Goal: Task Accomplishment & Management: Manage account settings

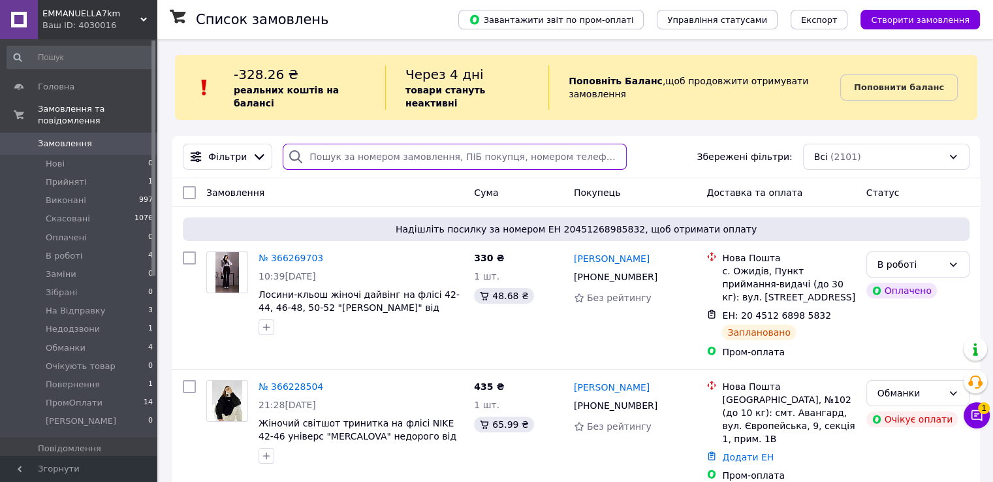
click at [319, 144] on input "search" at bounding box center [455, 157] width 344 height 26
paste input "+380668096946"
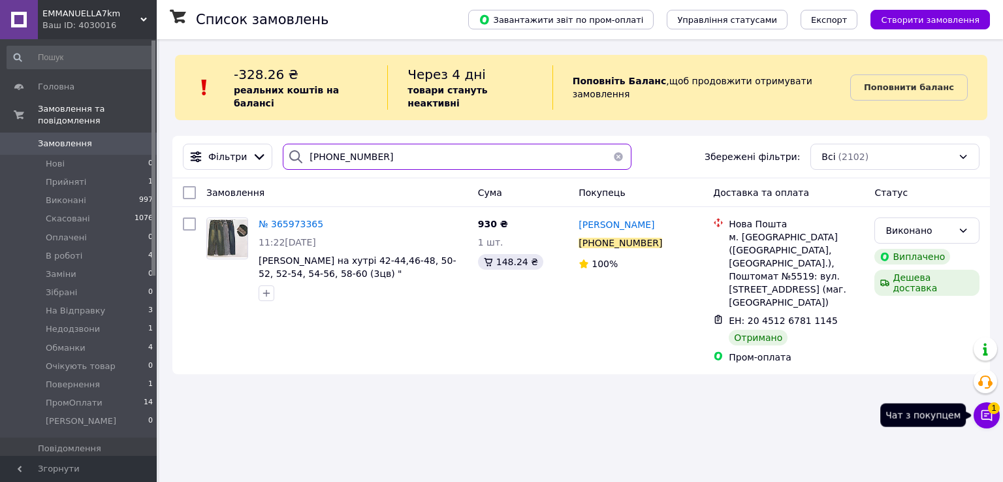
type input "+380668096946"
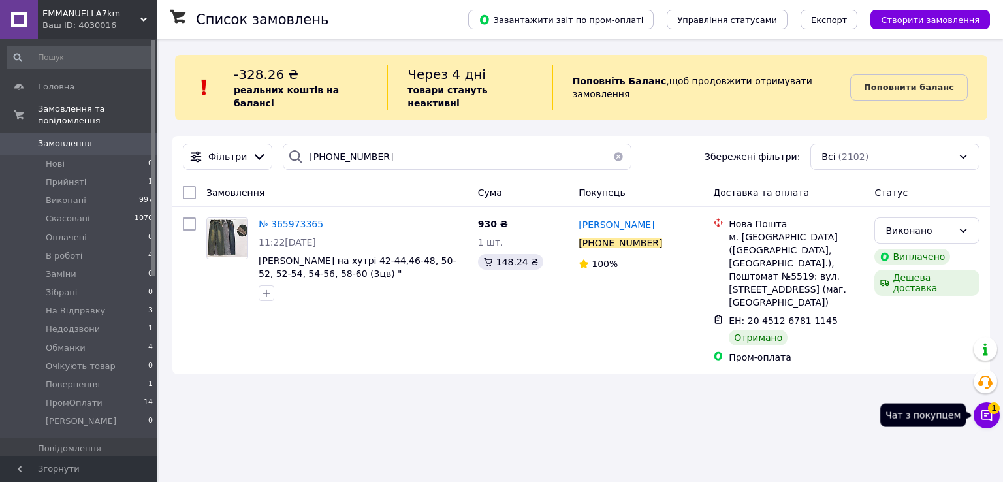
click at [993, 412] on span "1" at bounding box center [994, 408] width 12 height 12
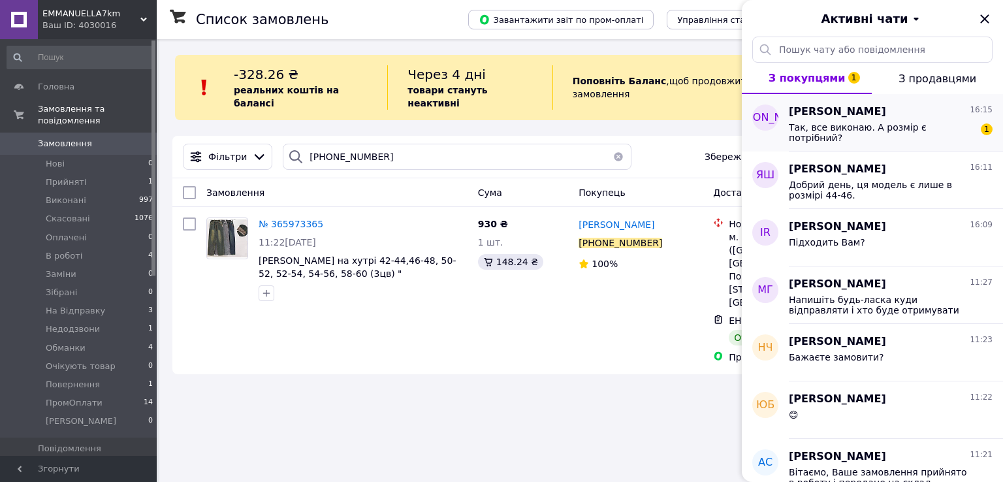
click at [901, 136] on div "Так, все виконаю. А розмір є потрібний?" at bounding box center [881, 132] width 185 height 21
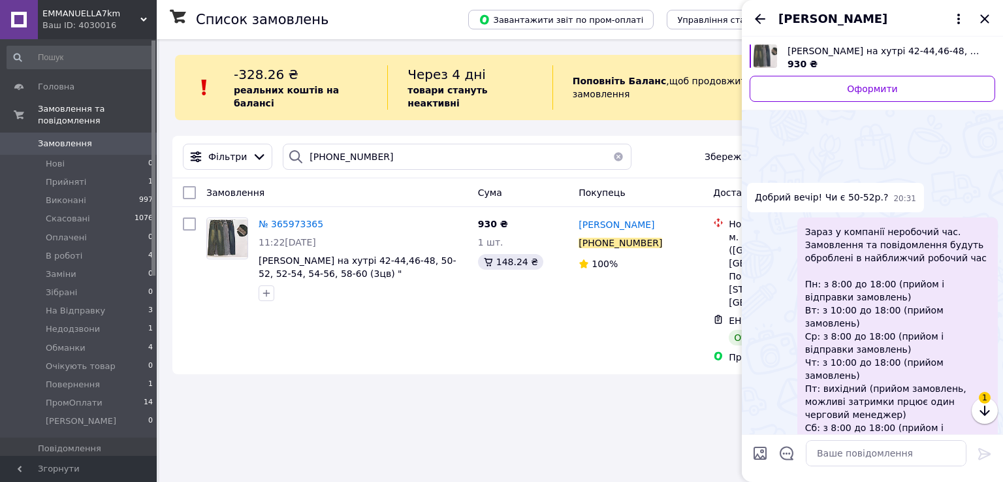
scroll to position [1826, 0]
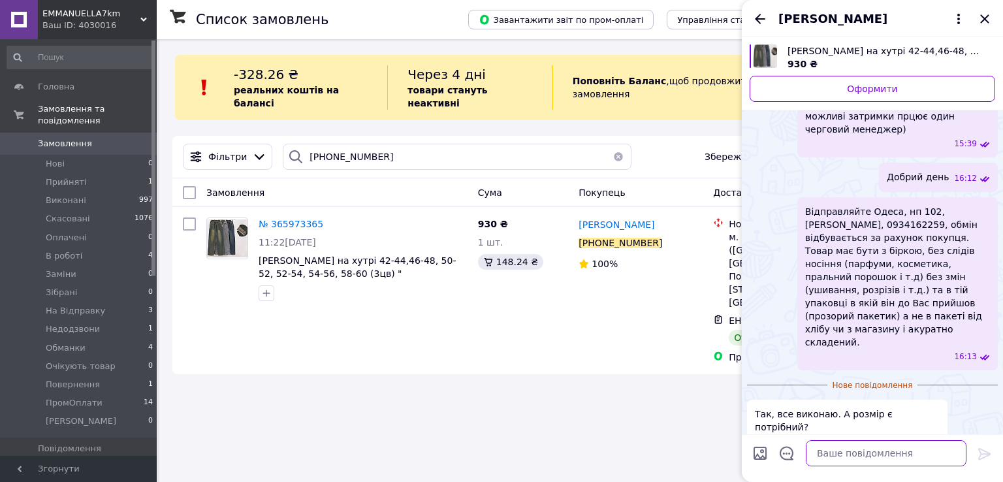
click at [921, 456] on textarea at bounding box center [886, 453] width 161 height 26
type textarea "Так"
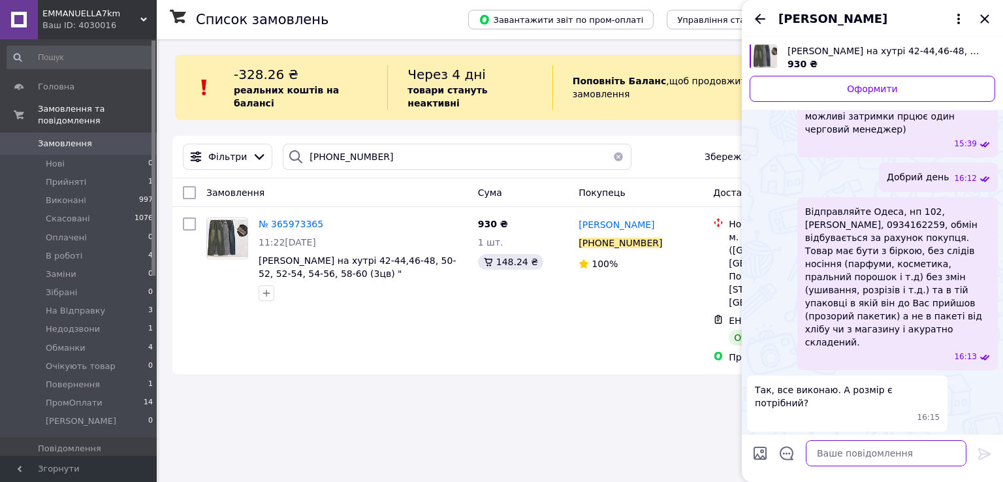
scroll to position [1804, 0]
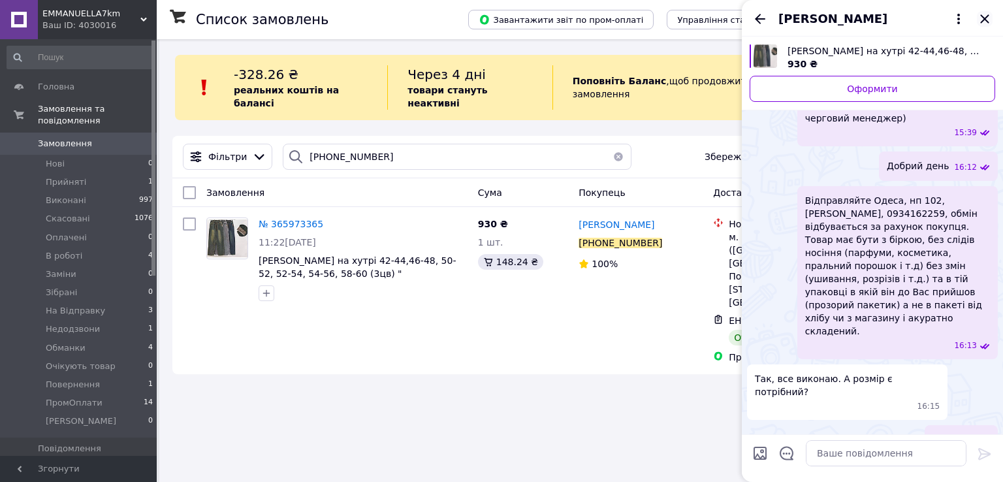
click at [990, 20] on icon "Закрити" at bounding box center [985, 19] width 16 height 16
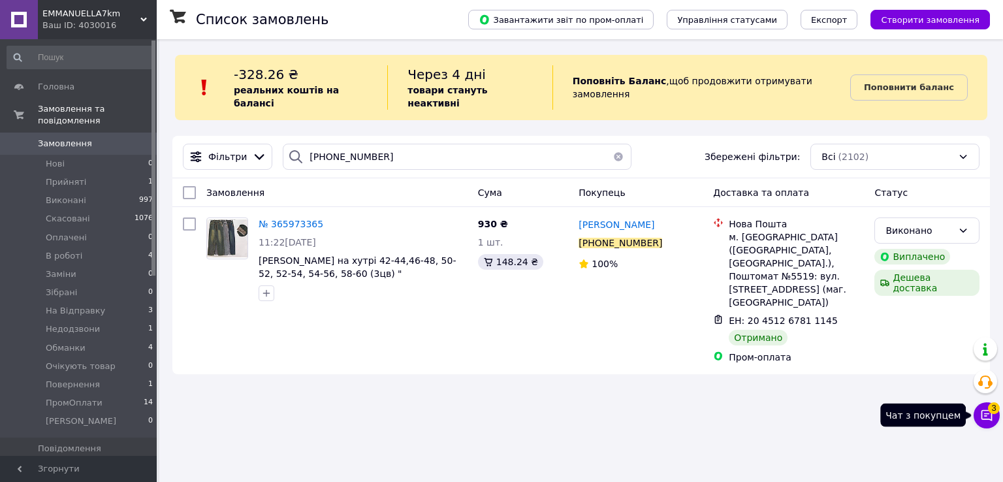
click at [985, 420] on icon at bounding box center [986, 415] width 13 height 13
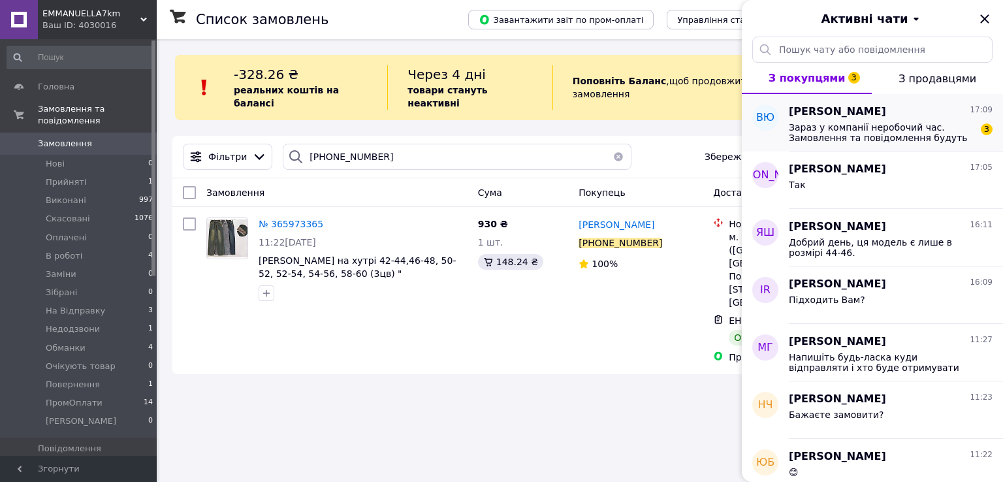
click at [859, 131] on span "Зараз у компанії неробочий час. Замовлення та повідомлення будуть оброблені в н…" at bounding box center [881, 132] width 185 height 21
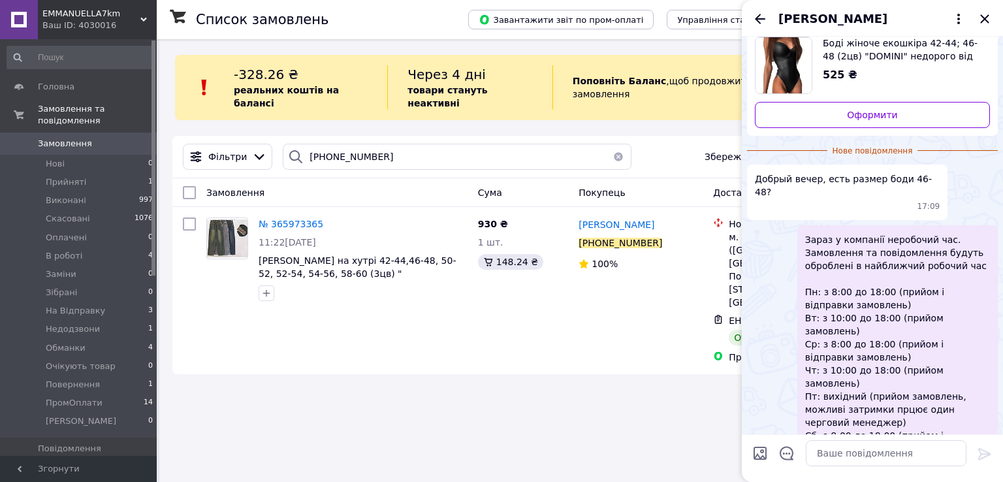
scroll to position [65, 0]
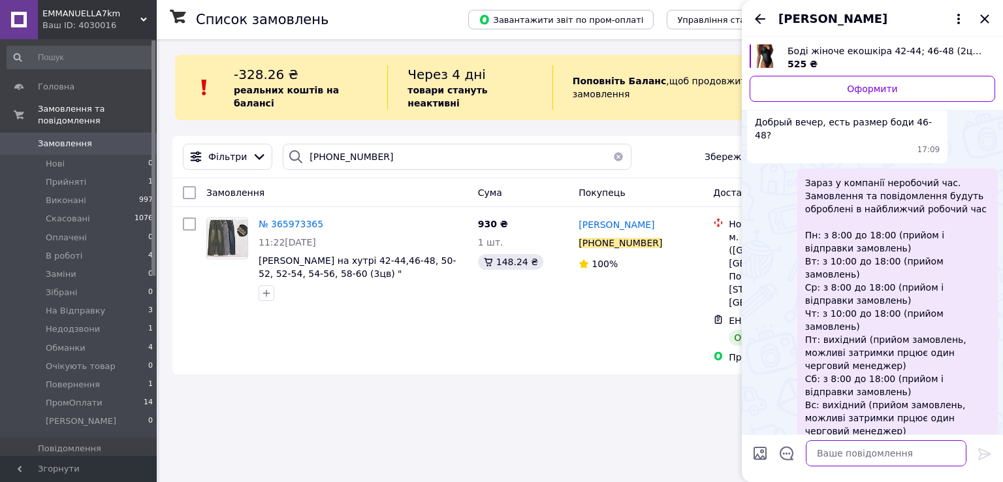
click at [839, 449] on textarea at bounding box center [886, 453] width 161 height 26
type textarea "Добрий день, так"
paste textarea "Напишіть будь-ласка куди відправляти і хто буде отримувати посилку?"
type textarea "Напишіть будь-ласка куди відправляти і хто буде отримувати посилку?"
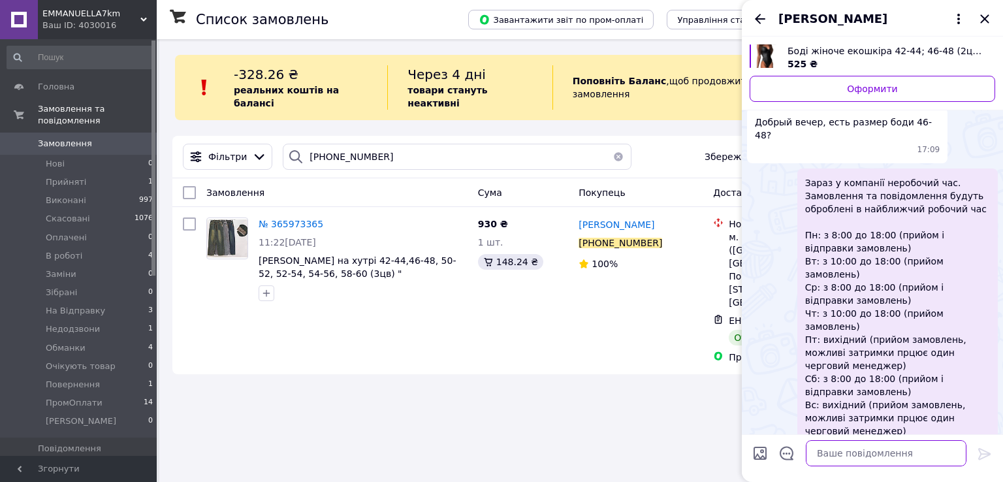
scroll to position [102, 0]
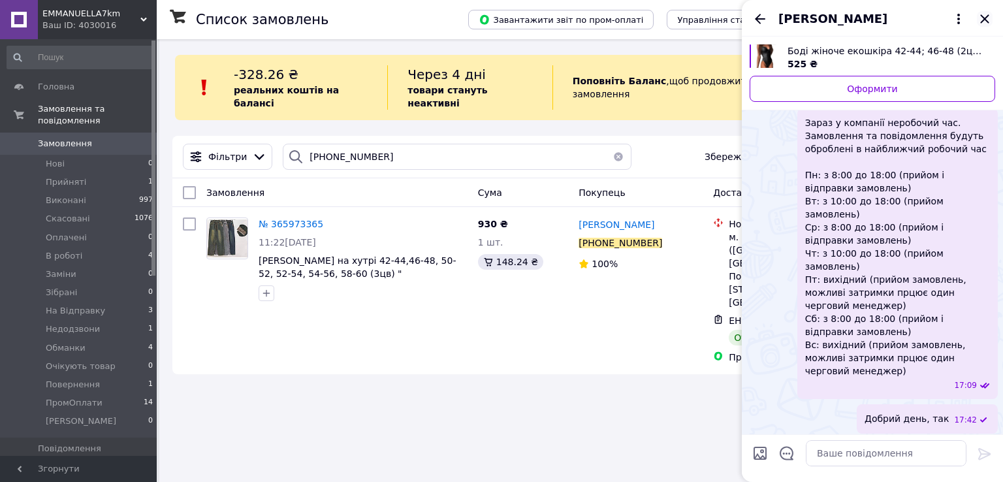
click at [985, 16] on icon "Закрити" at bounding box center [985, 19] width 16 height 16
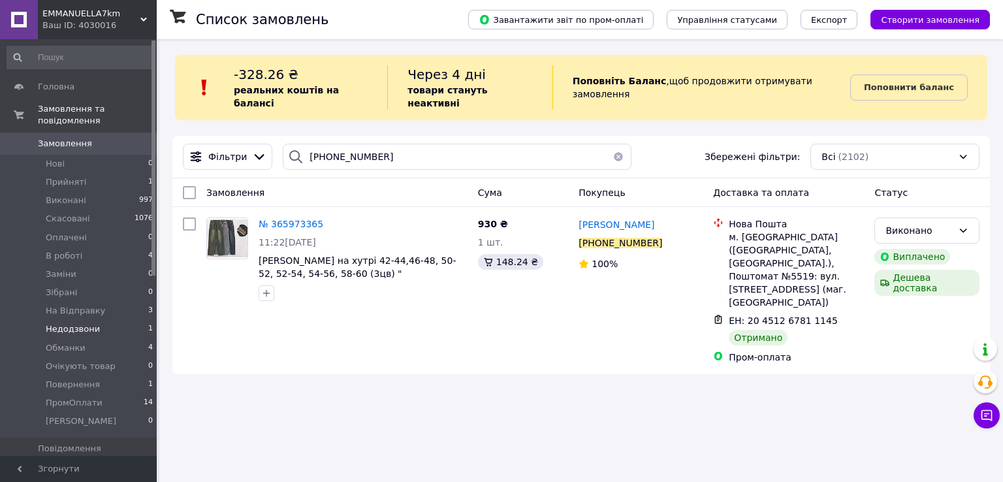
click at [101, 320] on li "Недодзвони 1" at bounding box center [80, 329] width 161 height 18
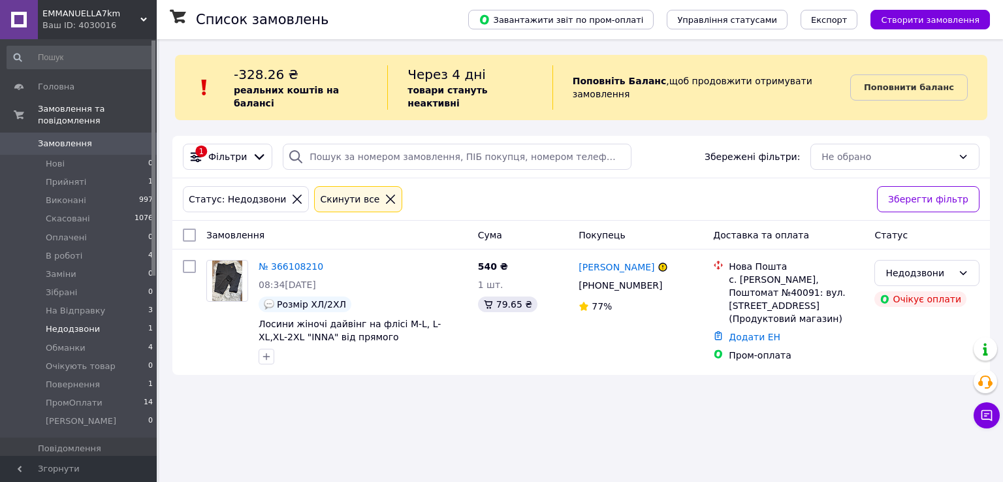
click at [385, 193] on icon at bounding box center [391, 199] width 12 height 12
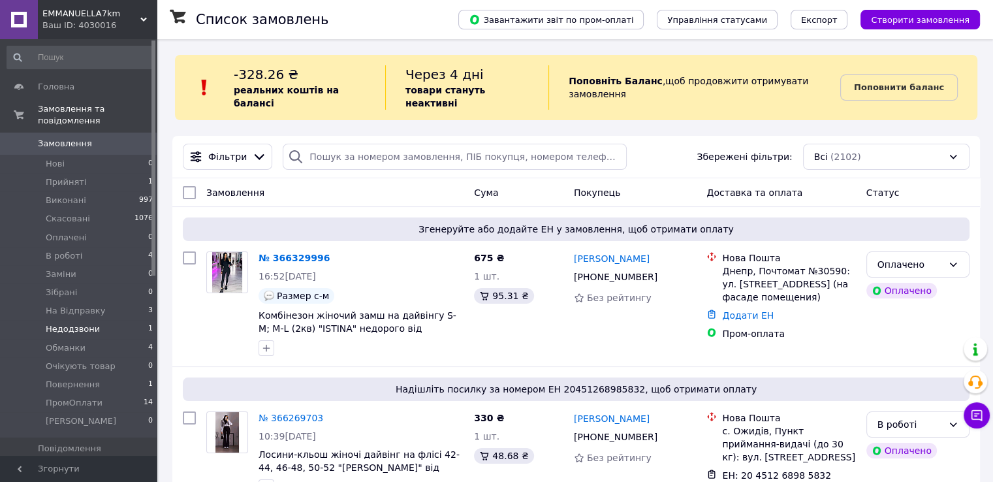
click at [111, 320] on li "Недодзвони 1" at bounding box center [80, 329] width 161 height 18
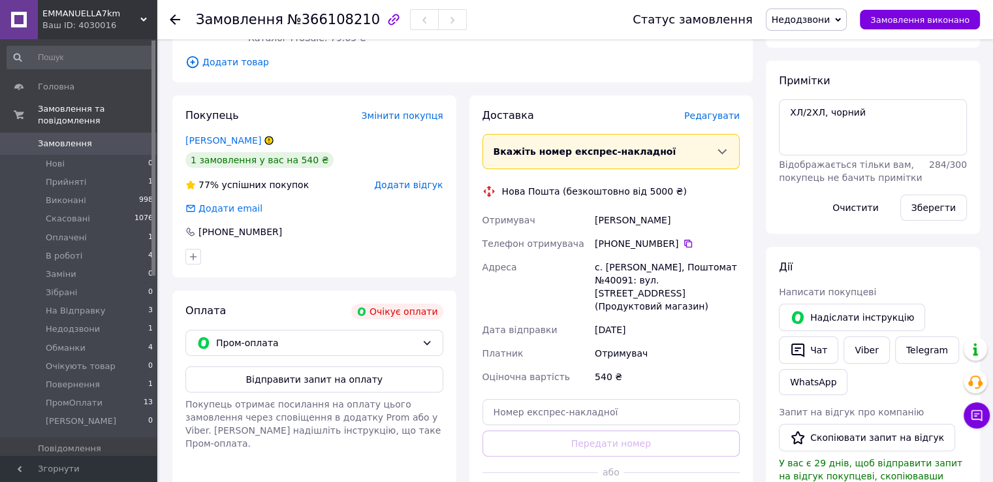
scroll to position [196, 0]
click at [859, 351] on link "Viber" at bounding box center [867, 349] width 46 height 27
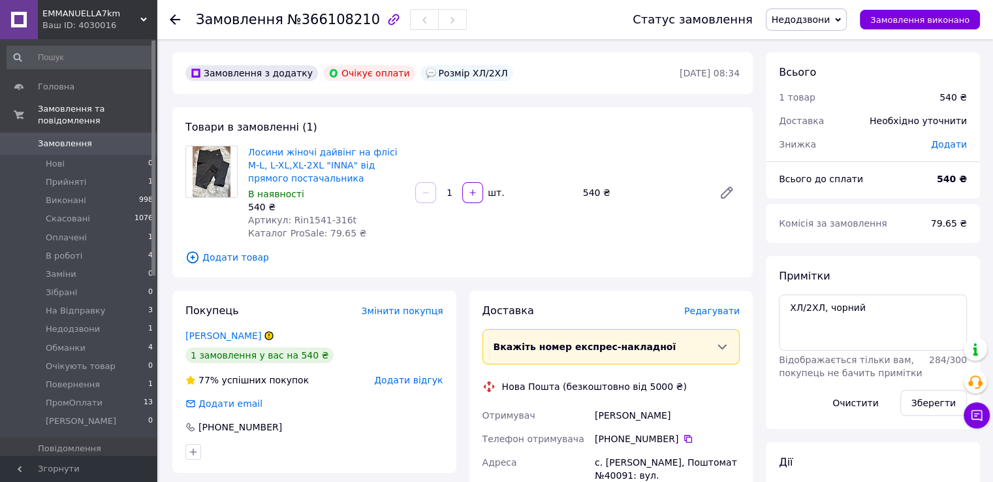
scroll to position [131, 0]
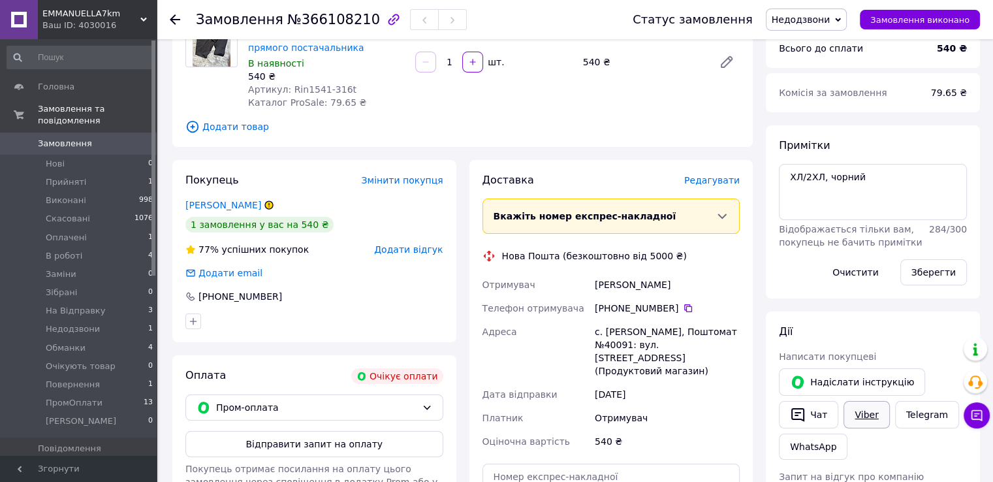
click at [857, 405] on link "Viber" at bounding box center [867, 414] width 46 height 27
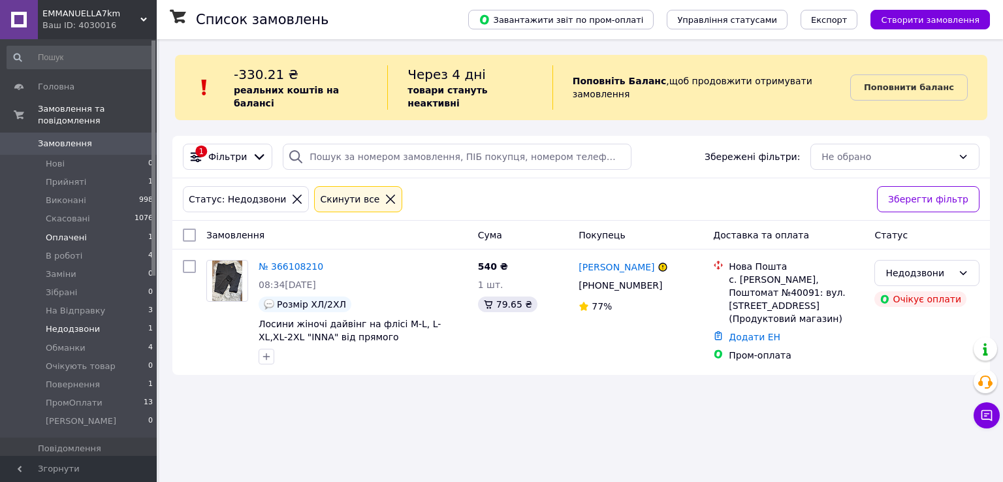
click at [128, 229] on li "Оплачені 1" at bounding box center [80, 238] width 161 height 18
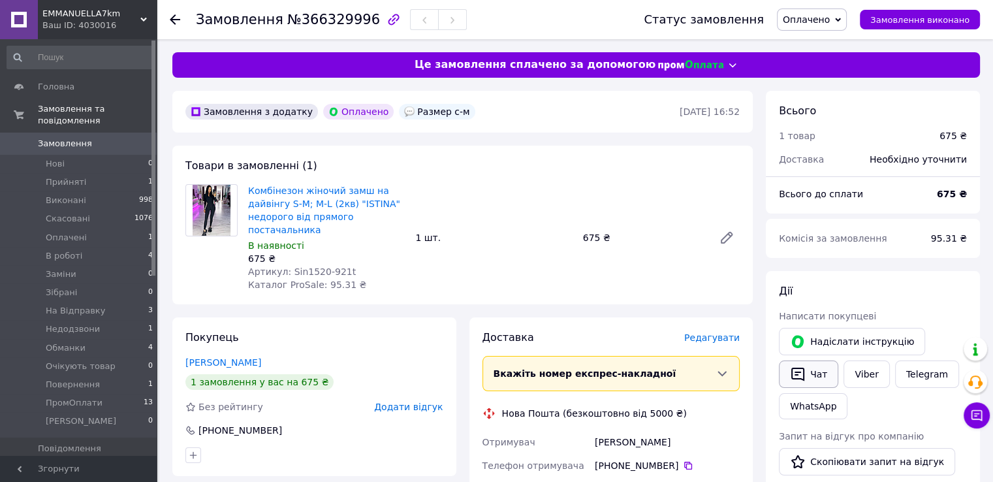
click at [799, 384] on button "Чат" at bounding box center [808, 373] width 59 height 27
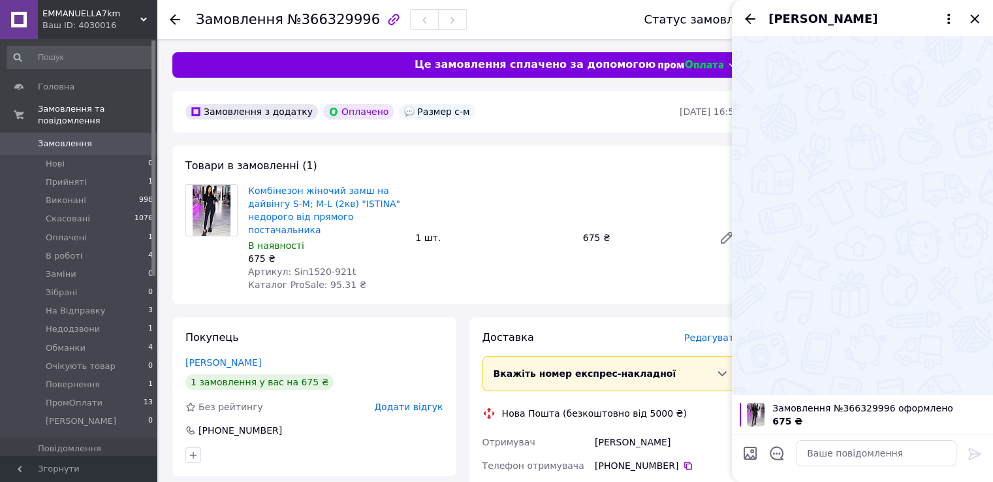
click at [779, 360] on button "Чат" at bounding box center [808, 373] width 59 height 27
click at [823, 447] on textarea at bounding box center [876, 453] width 161 height 26
type textarea "Добрий день, який колір Ви бажаєте?"
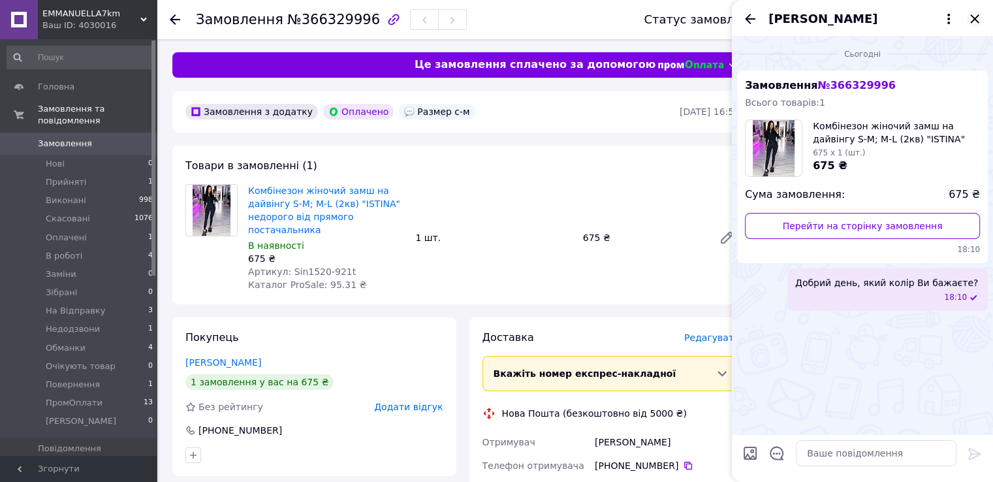
click at [981, 14] on icon "Закрити" at bounding box center [975, 19] width 16 height 16
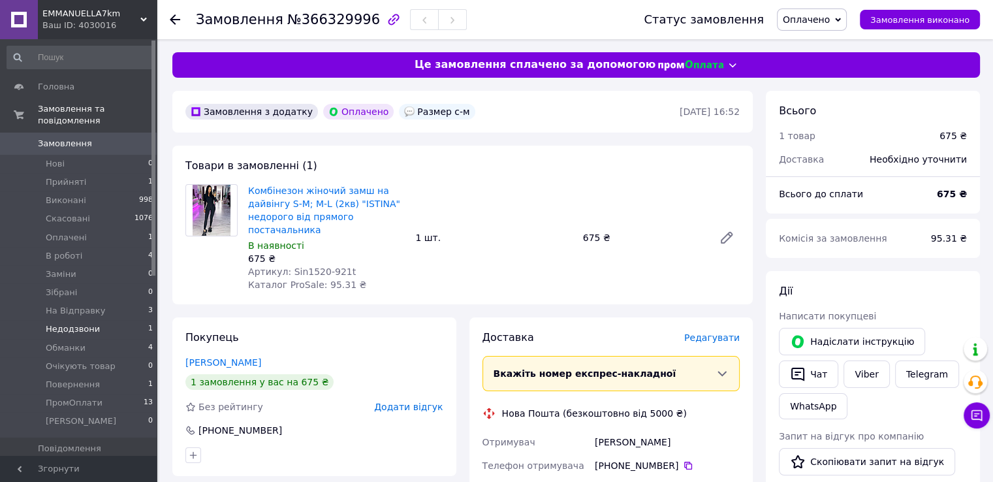
click at [133, 320] on li "Недодзвони 1" at bounding box center [80, 329] width 161 height 18
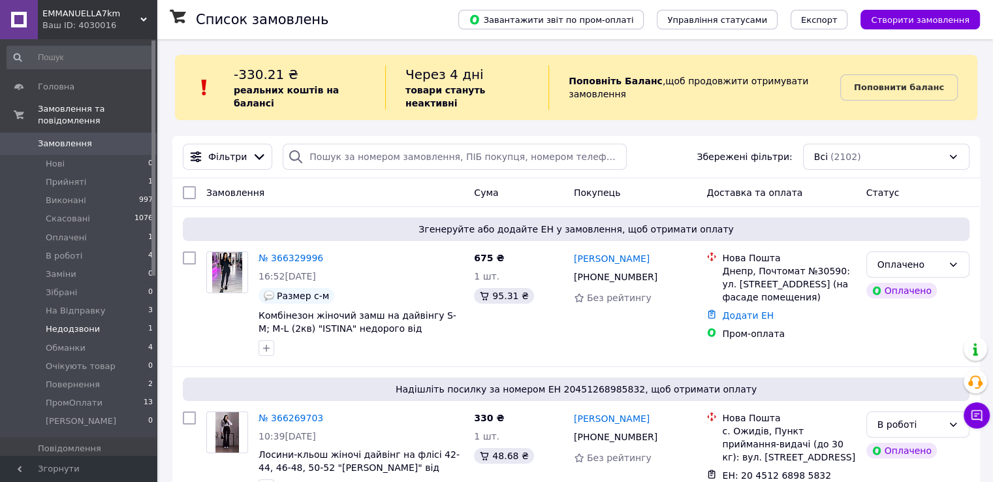
click at [99, 320] on li "Недодзвони 1" at bounding box center [80, 329] width 161 height 18
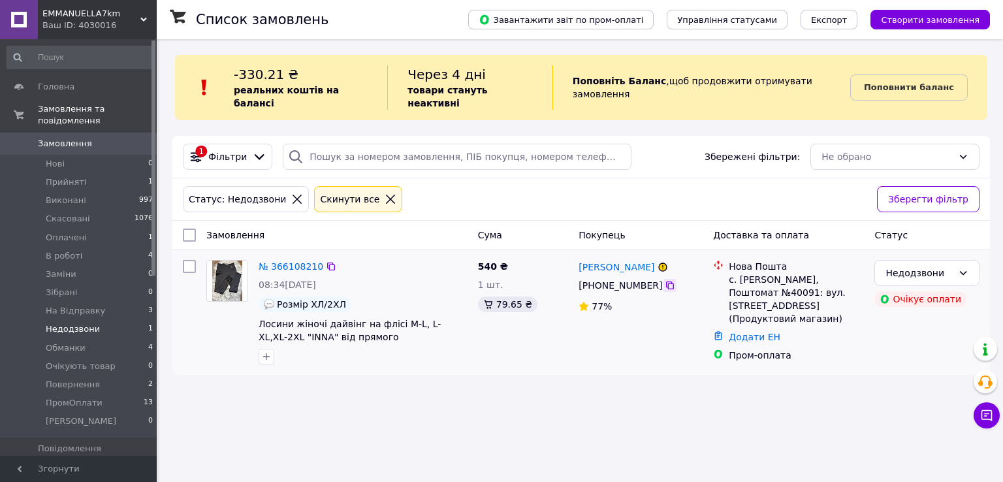
click at [665, 280] on icon at bounding box center [670, 285] width 10 height 10
click at [93, 229] on li "Оплачені 1" at bounding box center [80, 238] width 161 height 18
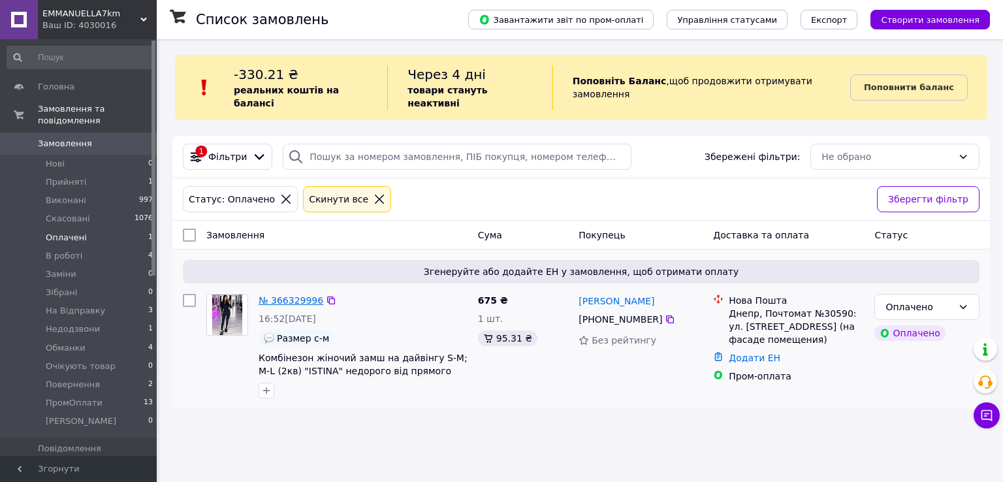
click at [295, 295] on link "№ 366329996" at bounding box center [291, 300] width 65 height 10
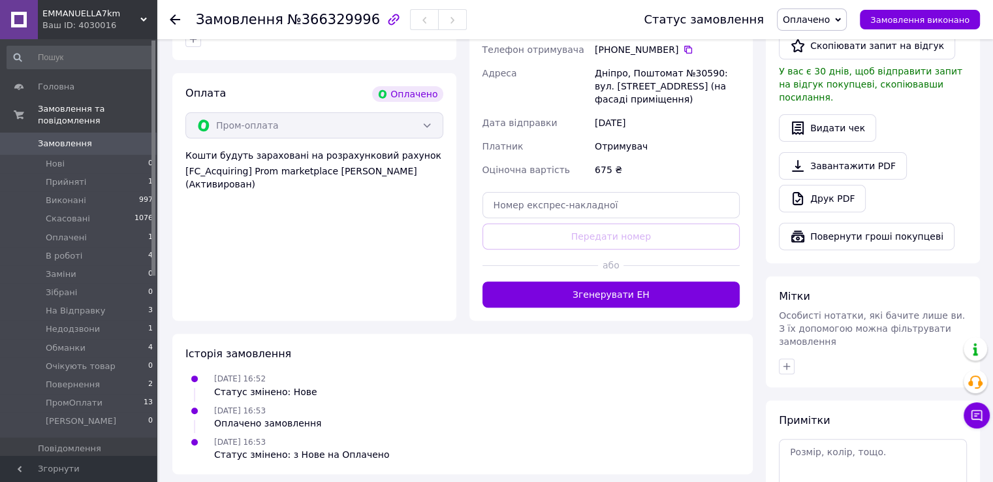
scroll to position [493, 0]
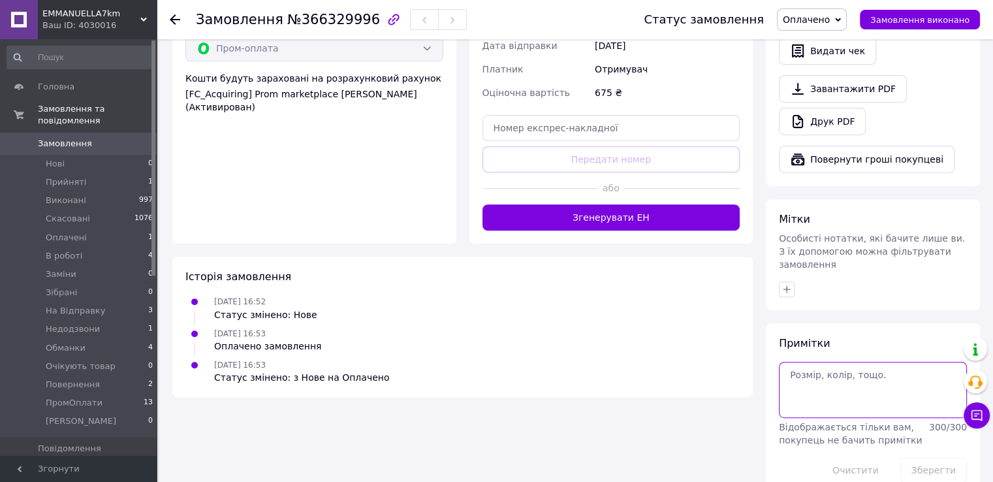
click at [816, 372] on textarea at bounding box center [873, 390] width 188 height 56
click at [812, 362] on textarea "с-м, чорний" at bounding box center [873, 390] width 188 height 56
paste textarea "#опл ПромОплата"
click at [850, 379] on textarea "#опл ПромОплата с-м, чорний" at bounding box center [873, 390] width 188 height 56
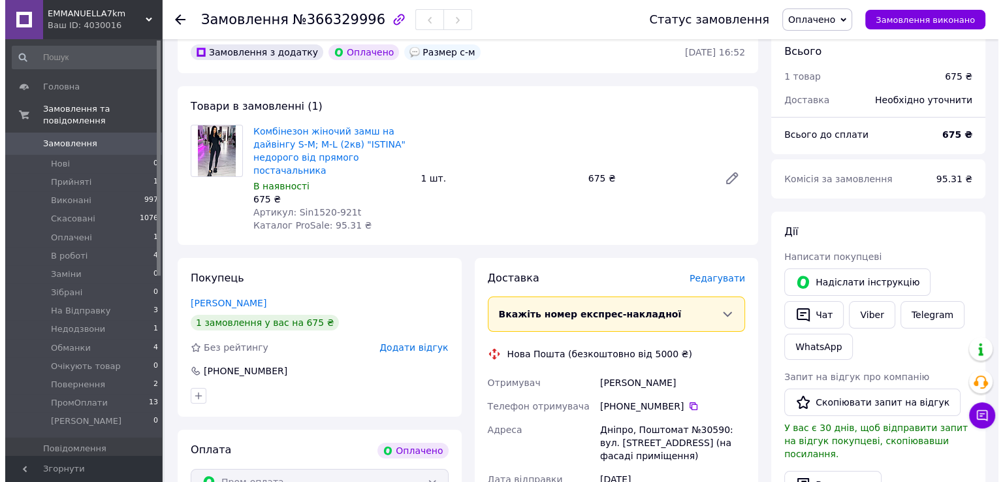
scroll to position [36, 0]
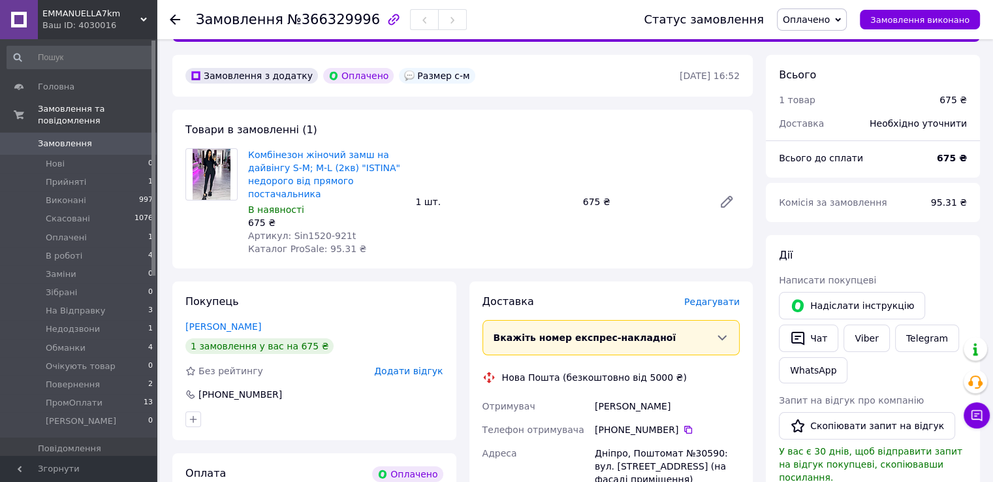
type textarea "#опл ПромОплата с-м, чорний ТТН:"
click at [705, 303] on span "Редагувати" at bounding box center [712, 301] width 56 height 10
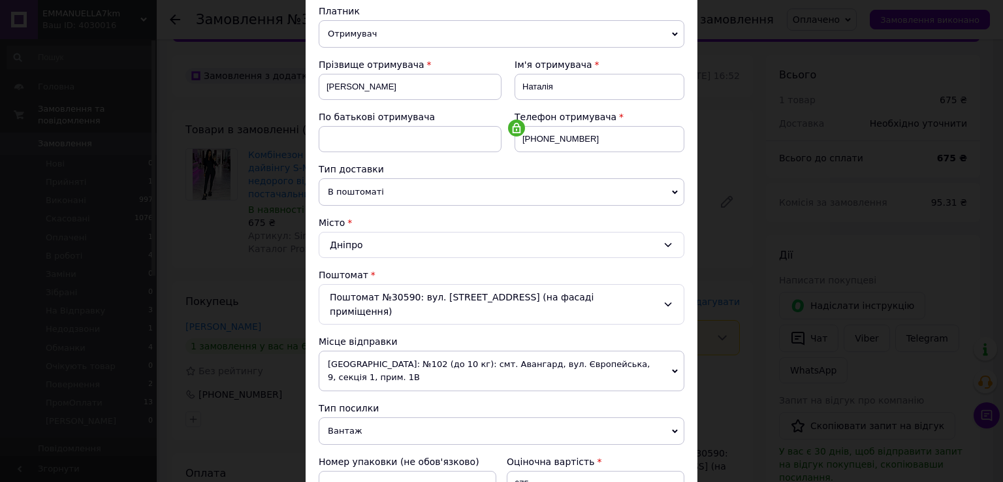
scroll to position [327, 0]
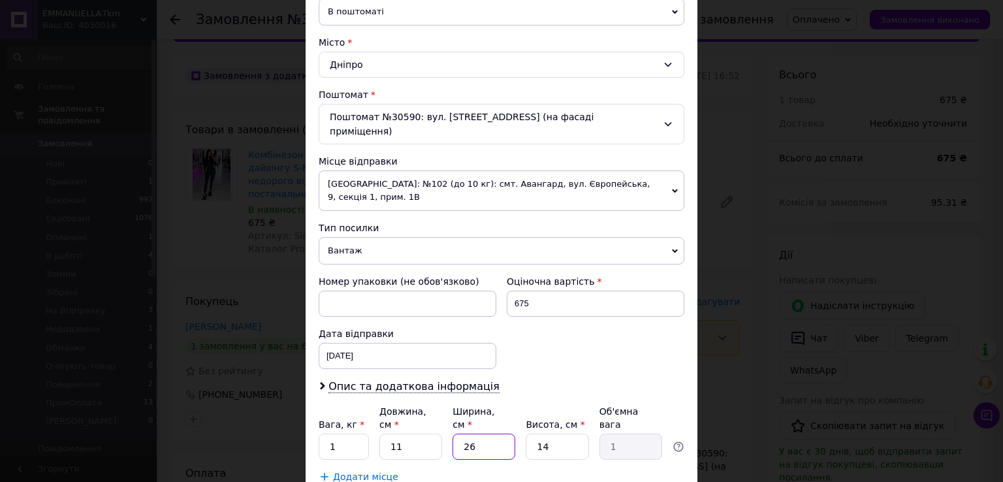
click at [483, 434] on input "26" at bounding box center [484, 447] width 63 height 26
type input "1"
type input "0.1"
type input "1"
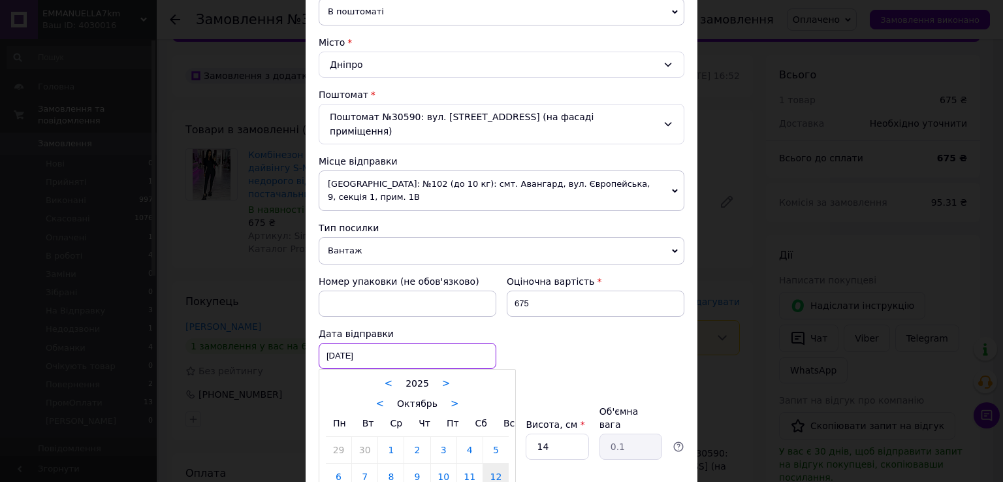
click at [379, 343] on div "12.10.2025 < 2025 > < Октябрь > Пн Вт Ср Чт Пт Сб Вс 29 30 1 2 3 4 5 6 7 8 9 10…" at bounding box center [408, 356] width 178 height 26
type input "13.10.2025"
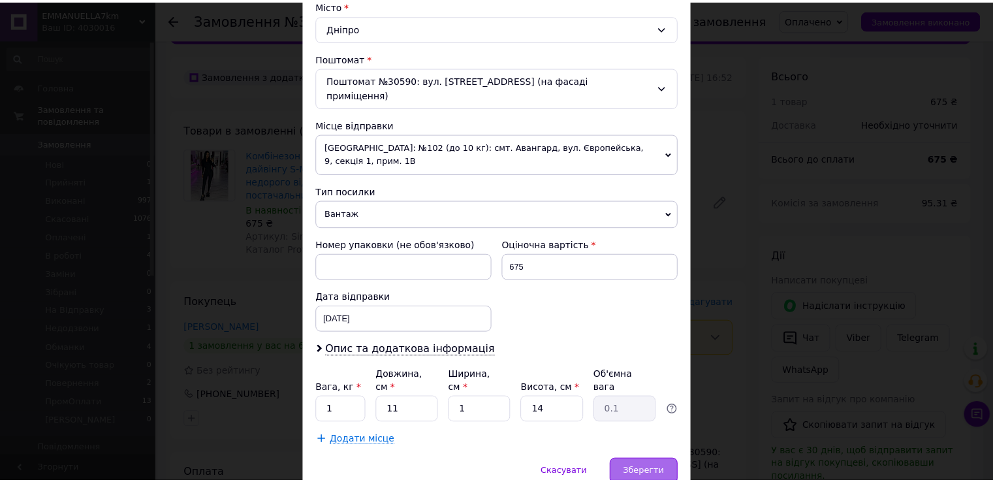
scroll to position [381, 0]
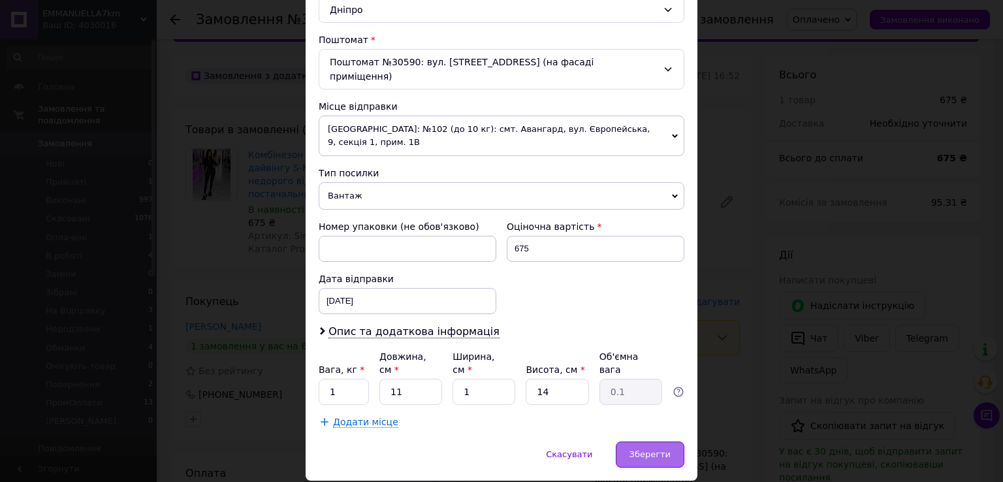
click at [646, 449] on span "Зберегти" at bounding box center [650, 454] width 41 height 10
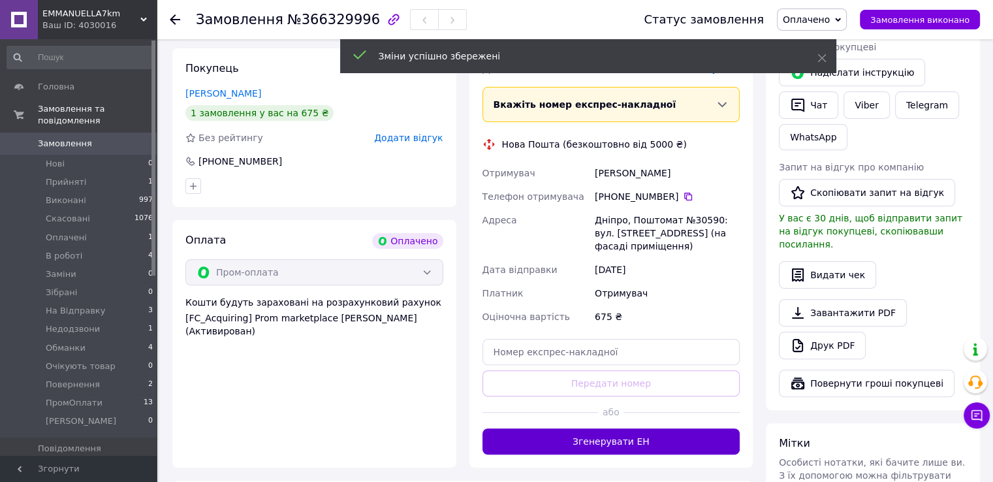
scroll to position [297, 0]
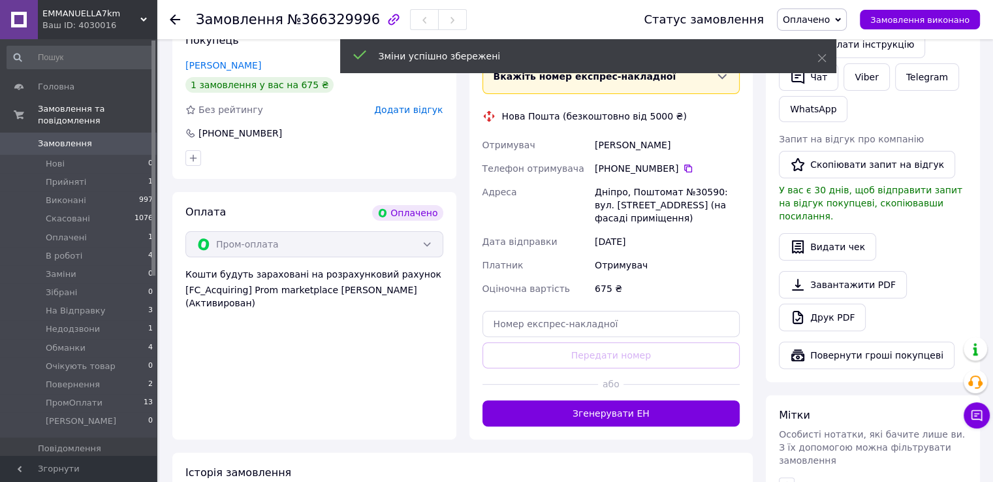
click at [648, 407] on button "Згенерувати ЕН" at bounding box center [612, 413] width 258 height 26
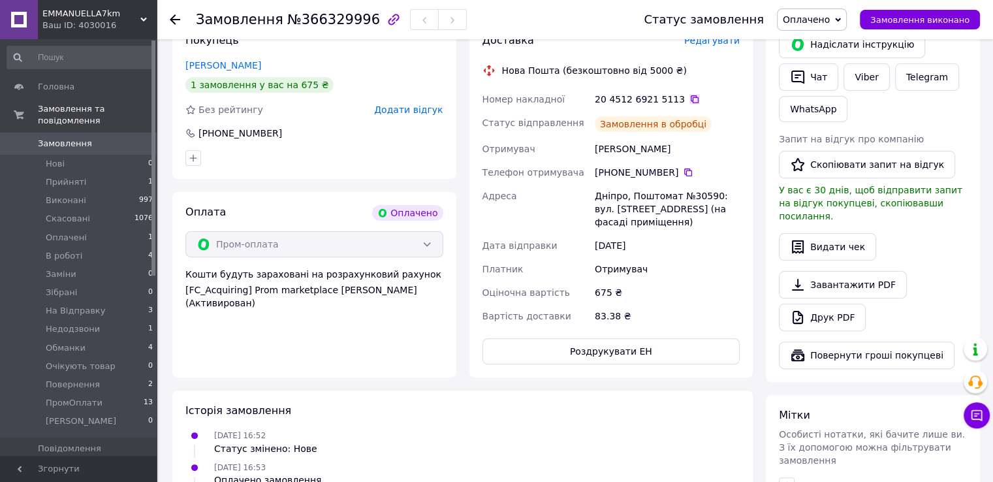
click at [691, 100] on icon at bounding box center [695, 99] width 8 height 8
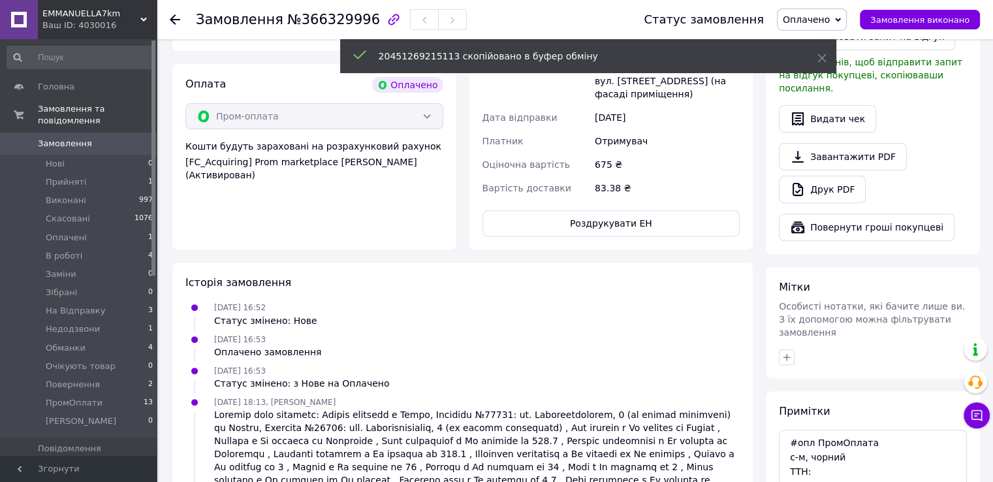
scroll to position [493, 0]
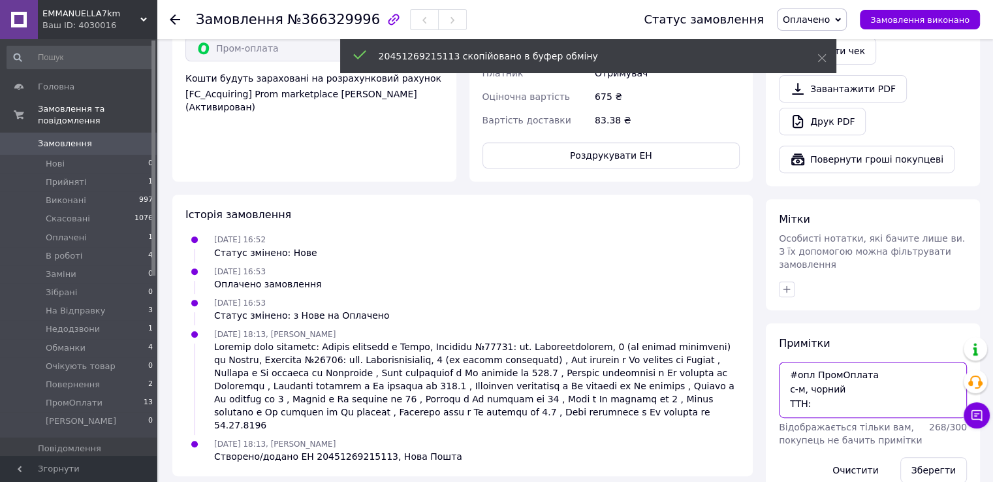
click at [846, 377] on textarea "#опл ПромОплата с-м, чорний ТТН:" at bounding box center [873, 390] width 188 height 56
paste textarea "20451269215113"
type textarea "#опл ПромОплата с-м, чорний ТТН:20451269215113"
click at [933, 457] on button "Зберегти" at bounding box center [934, 470] width 67 height 26
drag, startPoint x: 891, startPoint y: 377, endPoint x: 789, endPoint y: 338, distance: 108.9
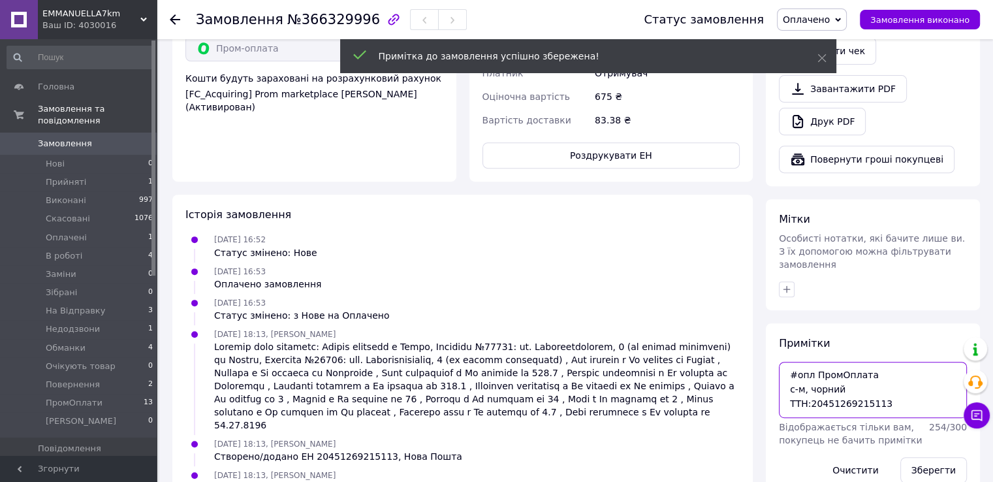
click at [789, 362] on textarea "#опл ПромОплата с-м, чорний ТТН:20451269215113" at bounding box center [873, 390] width 188 height 56
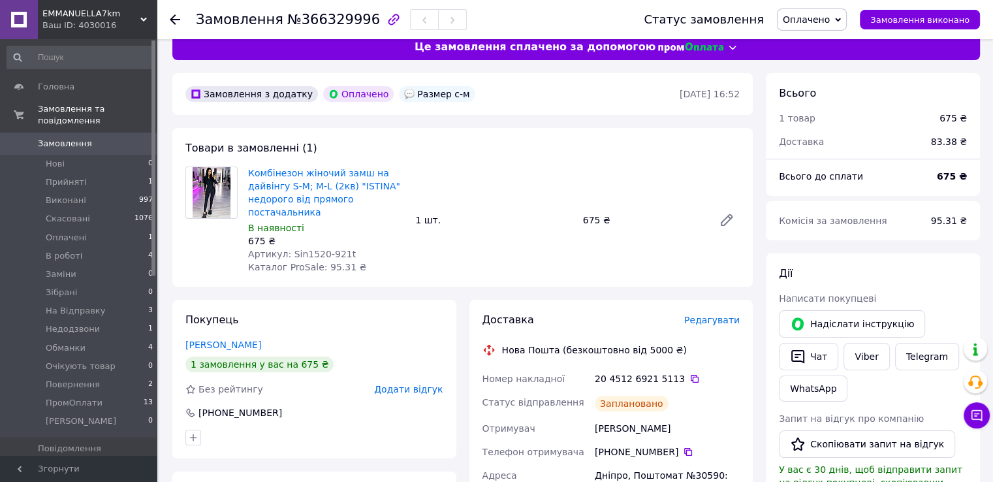
scroll to position [0, 0]
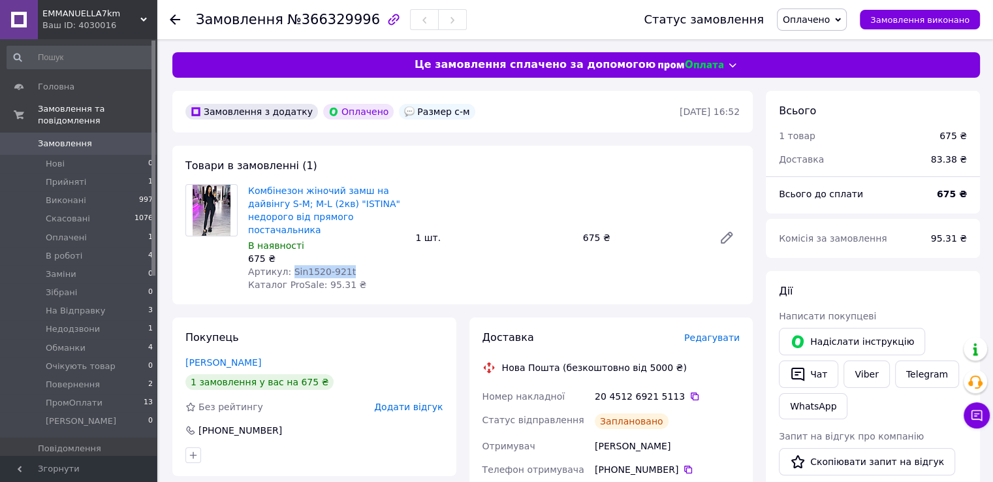
drag, startPoint x: 287, startPoint y: 274, endPoint x: 342, endPoint y: 276, distance: 54.9
click at [342, 276] on div "Артикул: Sin1520-921t" at bounding box center [326, 271] width 157 height 13
copy span "Sin1520-921t"
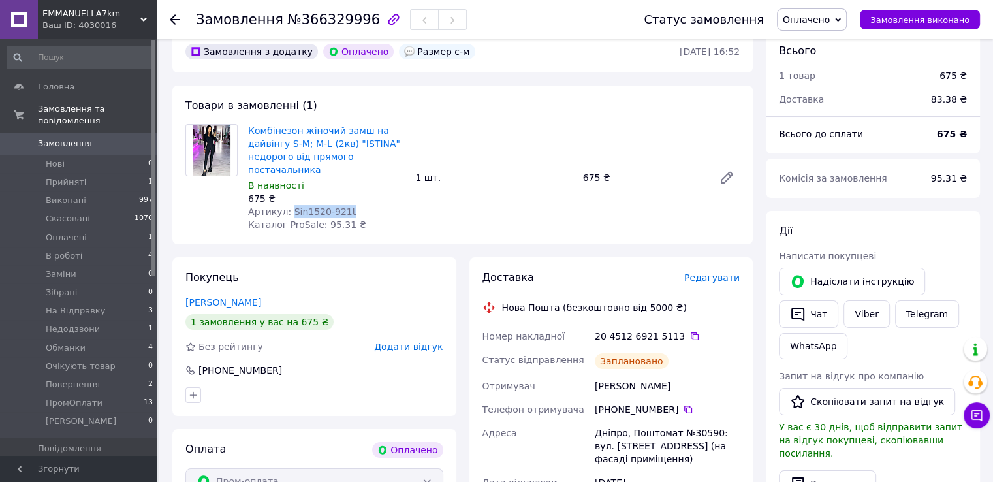
scroll to position [131, 0]
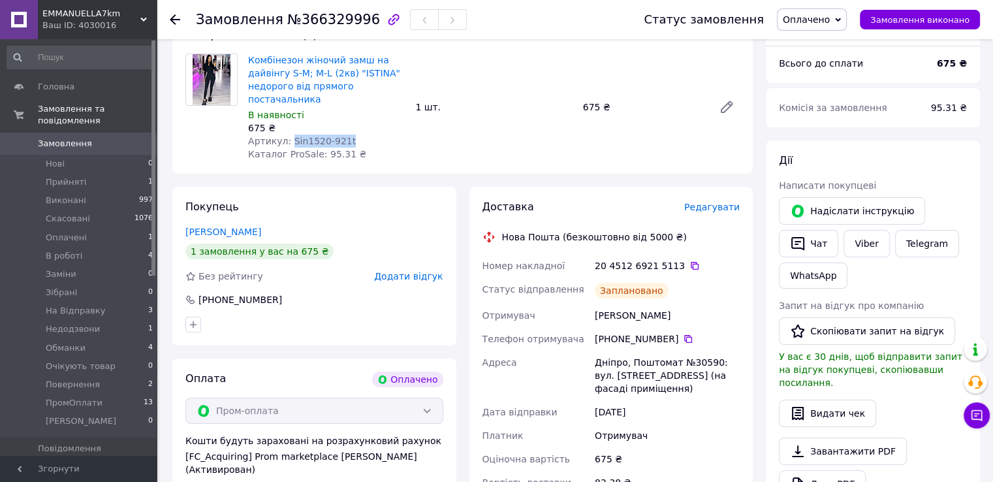
drag, startPoint x: 675, startPoint y: 317, endPoint x: 592, endPoint y: 320, distance: 83.7
click at [592, 320] on div "Бирюкова Наталія" at bounding box center [667, 316] width 150 height 24
copy div "Бирюкова Наталія"
click at [684, 338] on icon at bounding box center [688, 339] width 8 height 8
click at [831, 27] on span "Оплачено" at bounding box center [812, 19] width 70 height 22
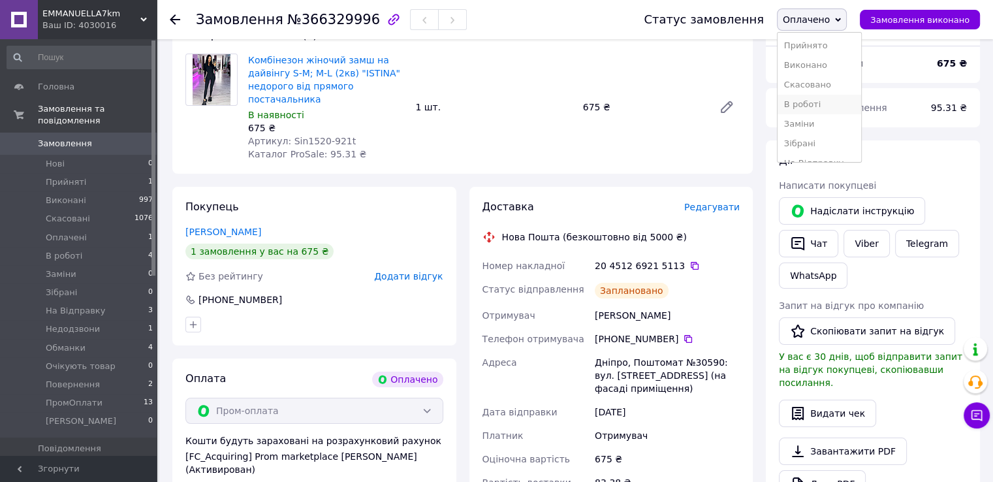
click at [843, 112] on li "В роботі" at bounding box center [820, 105] width 84 height 20
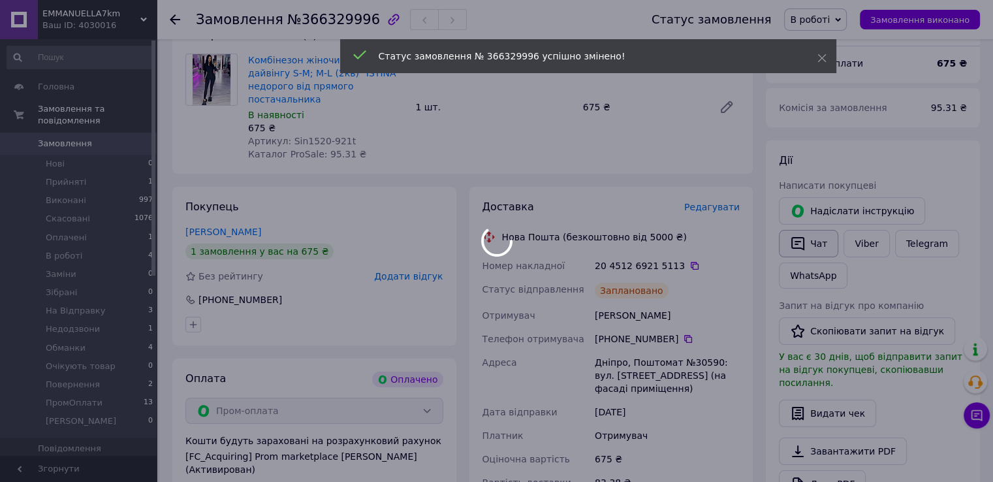
click at [805, 236] on icon "button" at bounding box center [798, 244] width 16 height 16
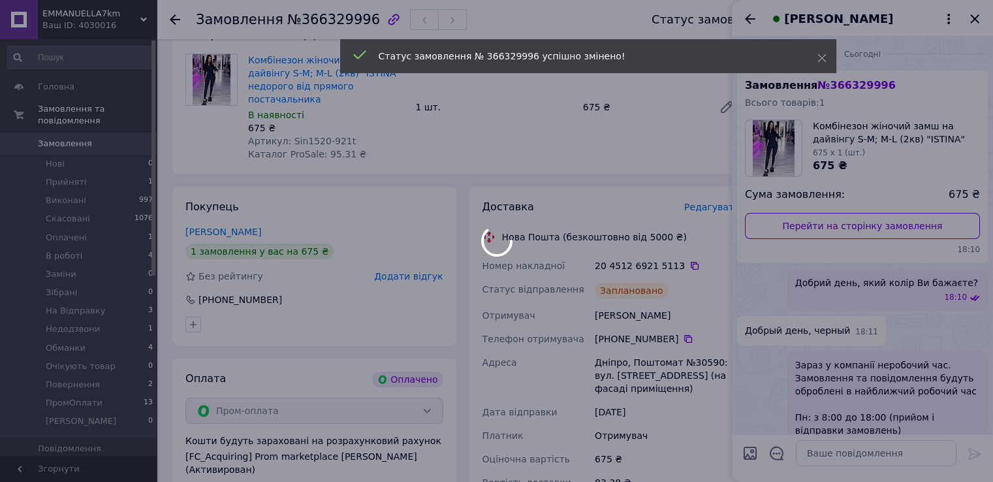
scroll to position [160, 0]
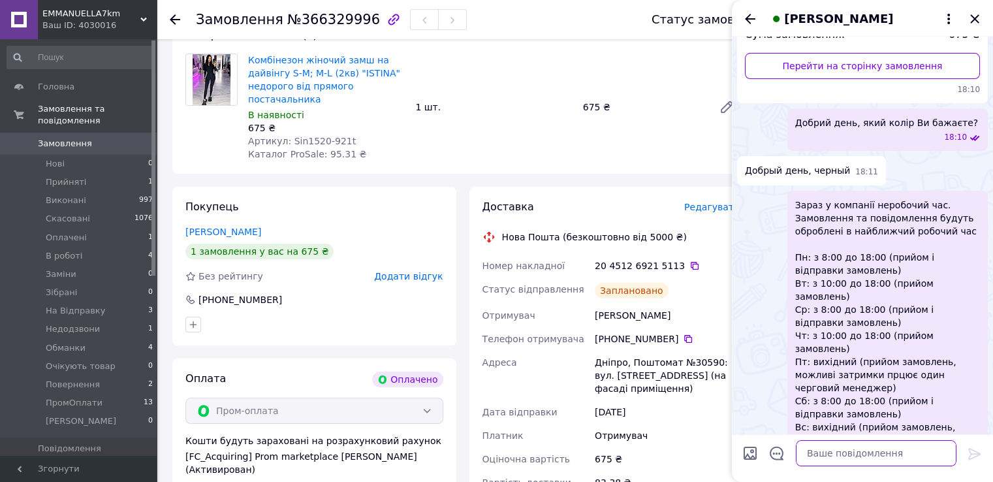
click at [839, 460] on textarea at bounding box center [876, 453] width 161 height 26
paste textarea "Ваше замовлення прийнято в роботу і передане на склад 1000_VESHCHEY. У Вас в ка…"
type textarea "Ваше замовлення прийнято в роботу і передане на склад 1000_VESHCHEY. У Вас в ка…"
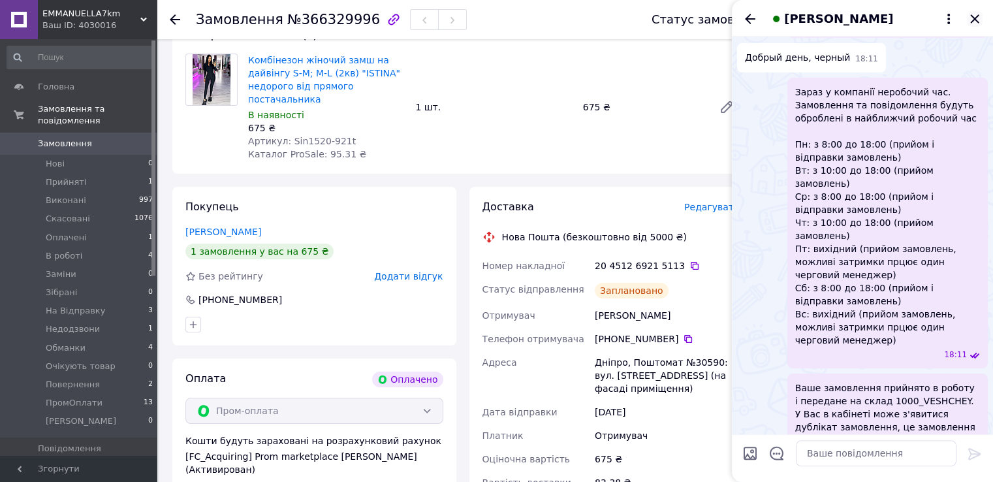
click at [975, 20] on icon "Закрити" at bounding box center [975, 19] width 16 height 16
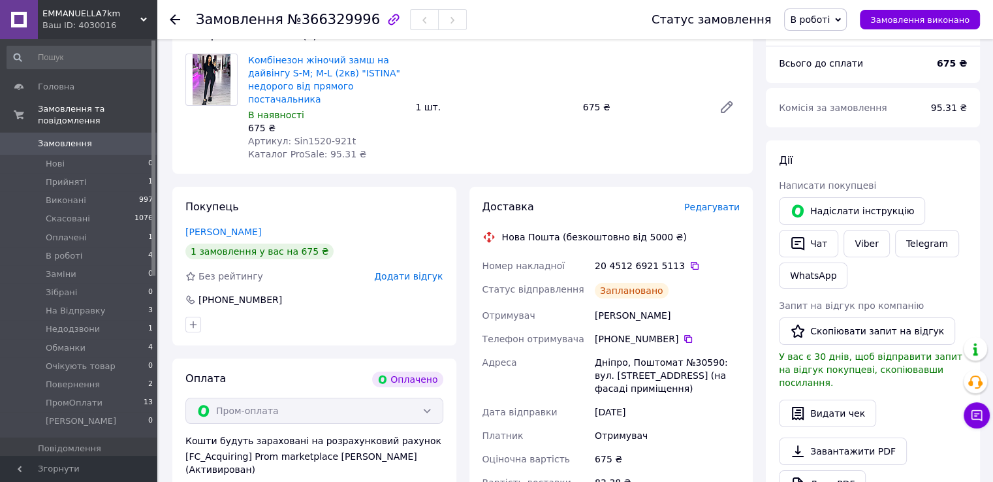
click at [696, 365] on div "Дніпро, Поштомат №30590: вул. Сімферопольська, 2 (на фасаді приміщення)" at bounding box center [667, 376] width 150 height 50
copy div "30590"
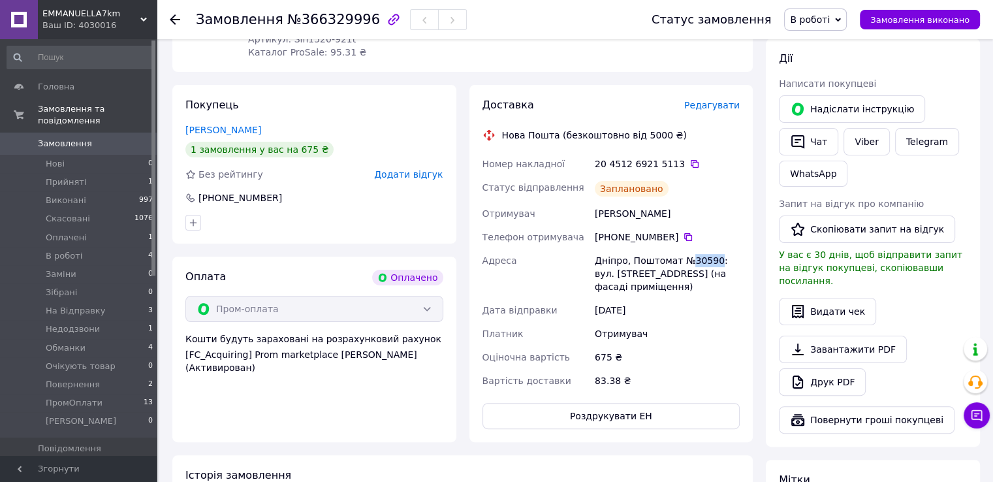
scroll to position [131, 0]
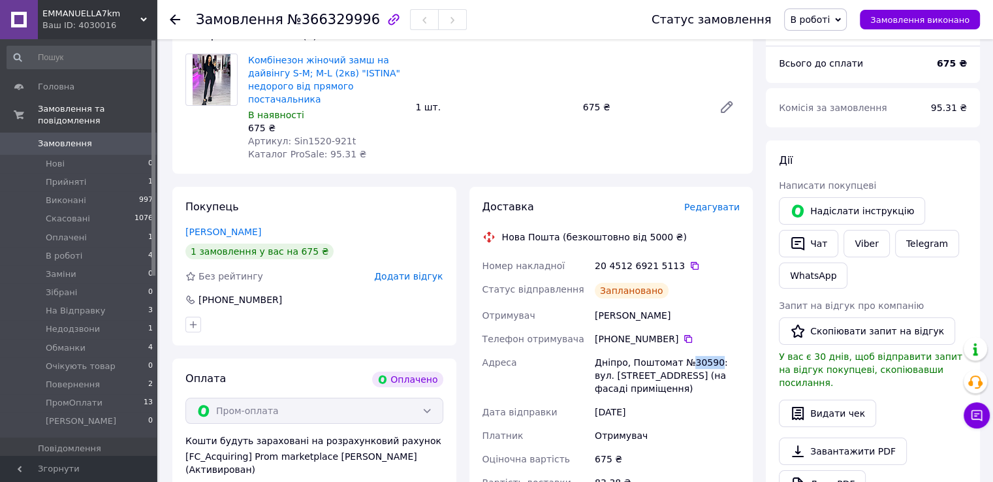
click at [82, 138] on span "Замовлення" at bounding box center [65, 144] width 54 height 12
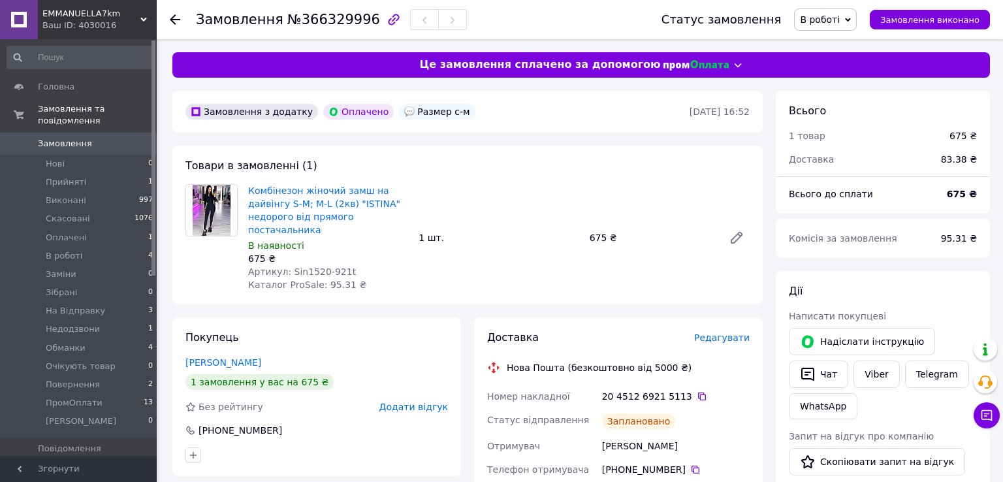
click at [82, 138] on span "Замовлення" at bounding box center [65, 144] width 54 height 12
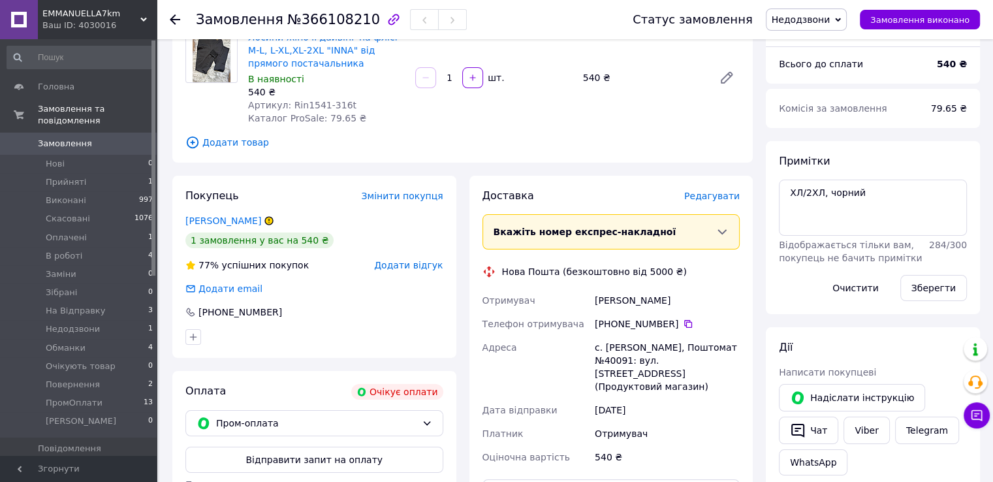
scroll to position [261, 0]
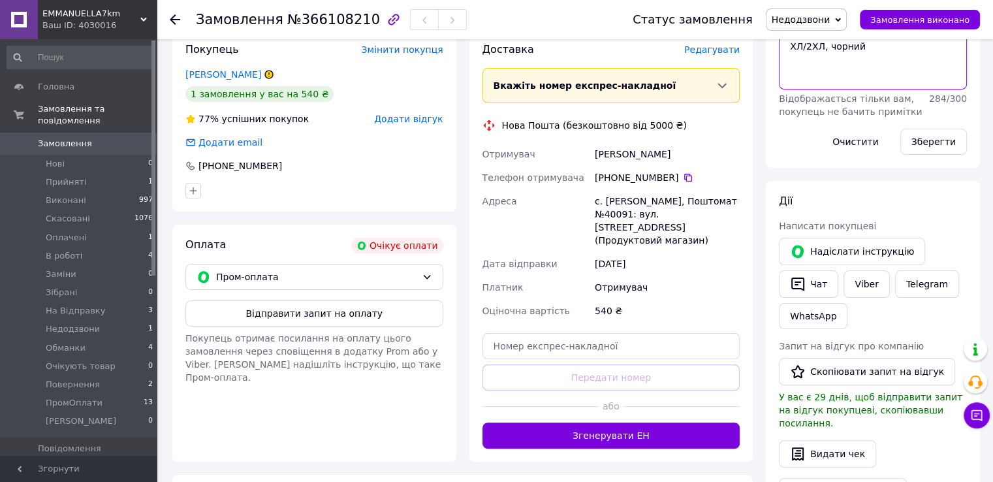
click at [834, 50] on textarea "ХЛ/2ХЛ, чорний" at bounding box center [873, 61] width 188 height 56
type textarea "написала [PERSON_NAME], не відповідає ХЛ/2ХЛ, чорний"
click at [957, 145] on button "Зберегти" at bounding box center [934, 142] width 67 height 26
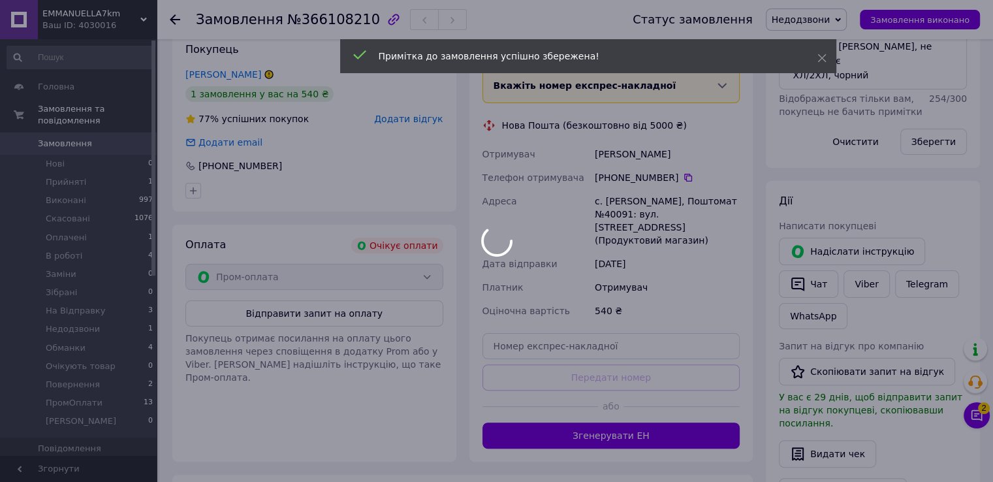
click at [984, 411] on div at bounding box center [496, 241] width 993 height 482
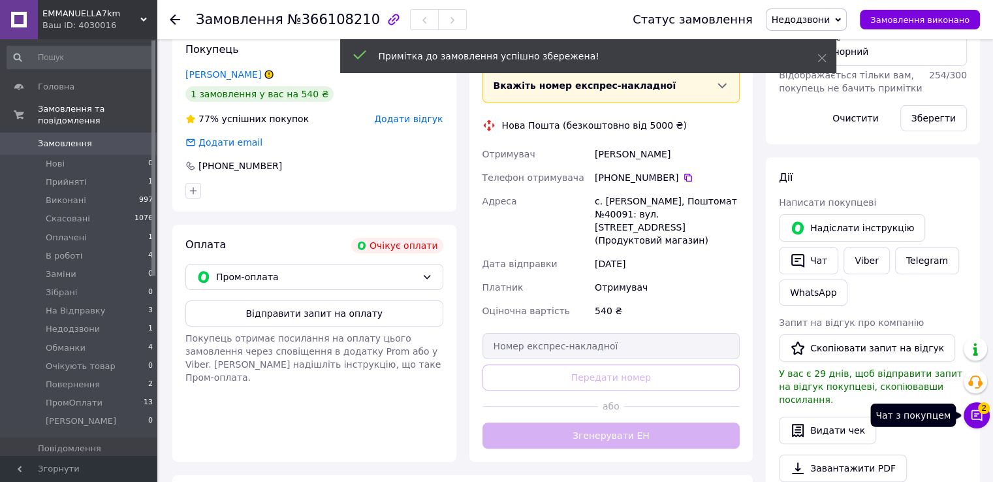
click at [984, 415] on button "Чат з покупцем 2" at bounding box center [977, 415] width 26 height 26
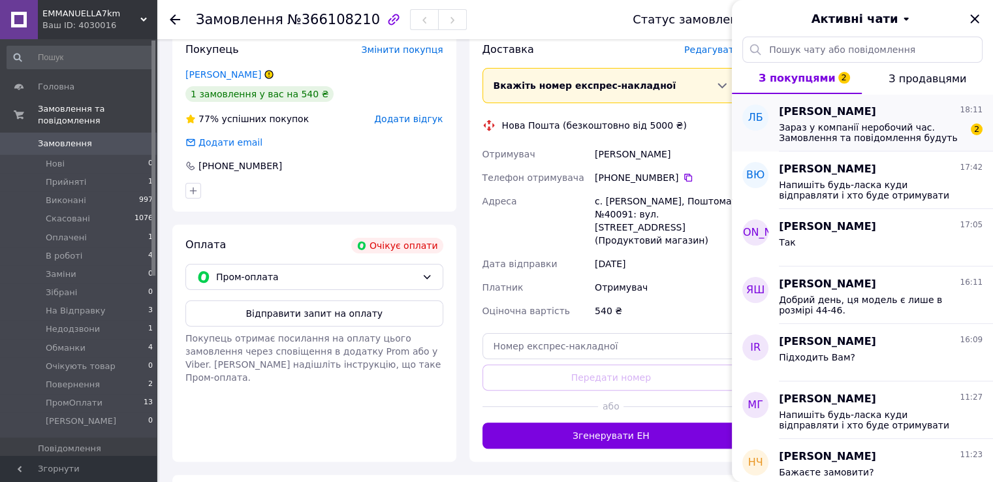
click at [859, 123] on span "Зараз у компанії неробочий час. Замовлення та повідомлення будуть оброблені в н…" at bounding box center [871, 132] width 185 height 21
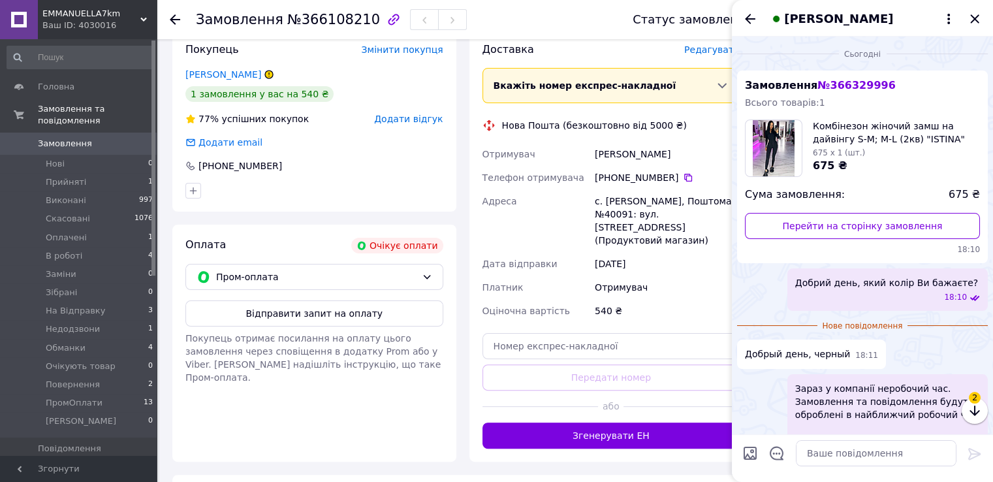
scroll to position [184, 0]
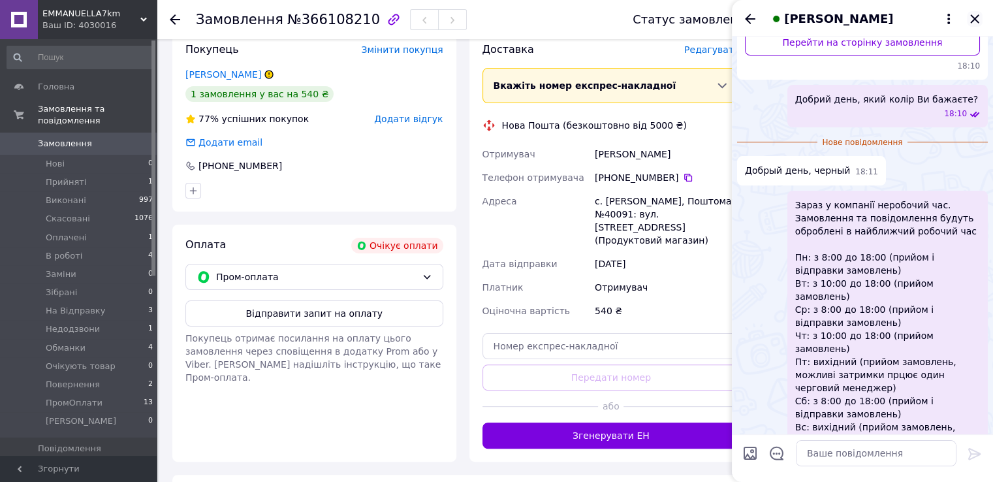
click at [978, 16] on icon "Закрити" at bounding box center [974, 18] width 8 height 8
